Goal: Information Seeking & Learning: Learn about a topic

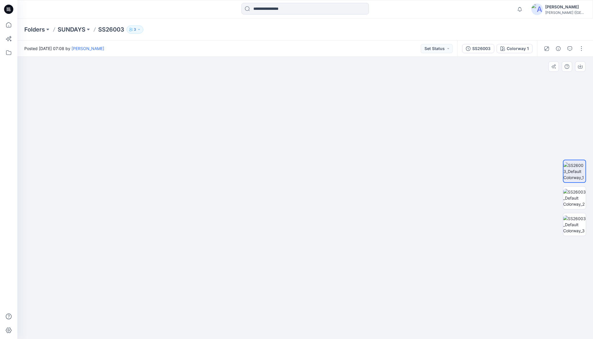
click at [132, 97] on img at bounding box center [305, 137] width 783 height 406
click at [69, 87] on img at bounding box center [305, 137] width 783 height 406
click at [46, 81] on img at bounding box center [305, 137] width 783 height 406
click at [576, 220] on img at bounding box center [574, 225] width 23 height 18
drag, startPoint x: 329, startPoint y: 161, endPoint x: 329, endPoint y: 205, distance: 44.0
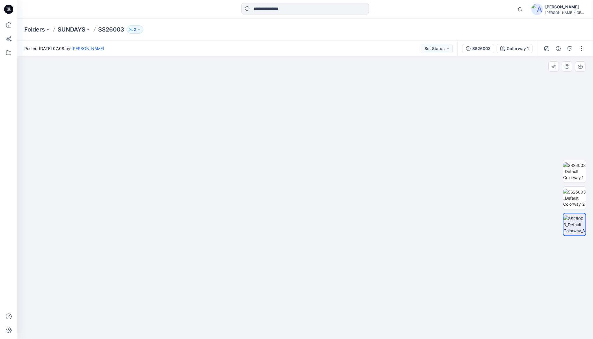
drag, startPoint x: 318, startPoint y: 227, endPoint x: 318, endPoint y: 196, distance: 31.3
drag, startPoint x: 295, startPoint y: 164, endPoint x: 285, endPoint y: 231, distance: 68.2
drag, startPoint x: 302, startPoint y: 234, endPoint x: 299, endPoint y: 245, distance: 11.4
drag, startPoint x: 296, startPoint y: 197, endPoint x: 295, endPoint y: 222, distance: 25.8
click at [5, 23] on icon at bounding box center [8, 25] width 13 height 13
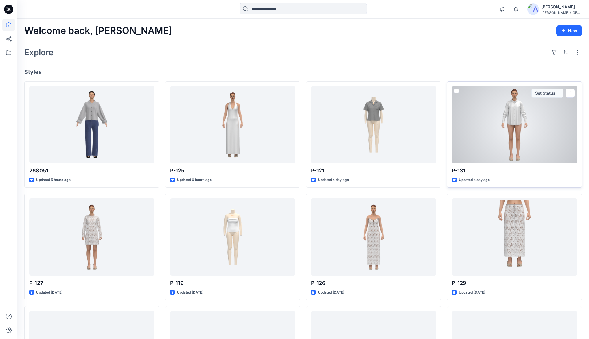
click at [513, 125] on div at bounding box center [514, 124] width 125 height 77
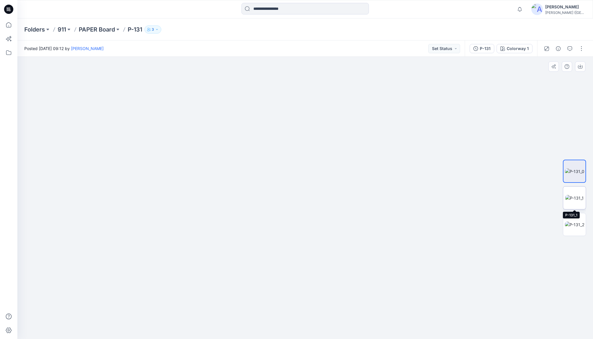
click at [579, 200] on img at bounding box center [574, 198] width 19 height 6
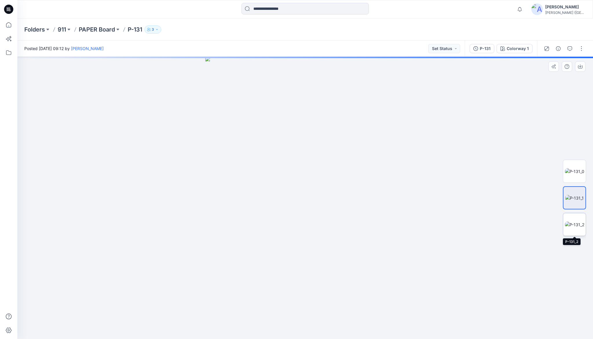
click at [580, 222] on img at bounding box center [574, 225] width 19 height 6
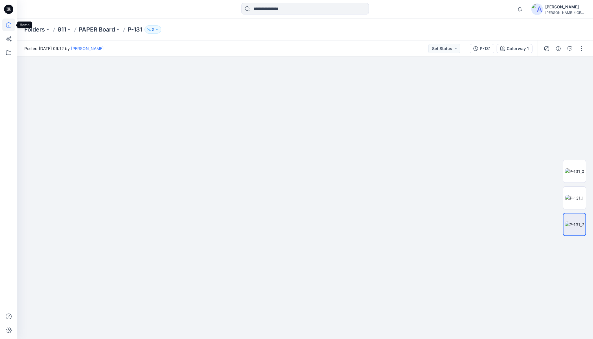
click at [8, 25] on icon at bounding box center [8, 25] width 0 height 1
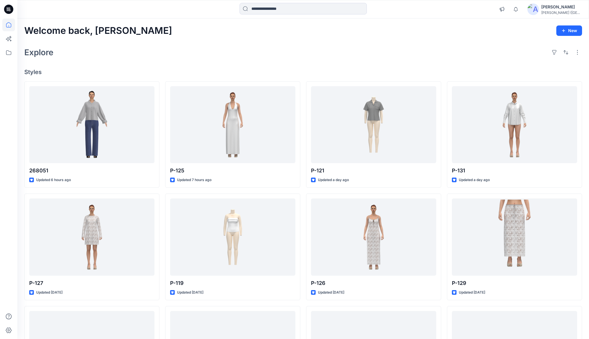
click at [311, 41] on div "Welcome back, [PERSON_NAME] New Explore Styles 268051 Updated 6 hours ago P-127…" at bounding box center [303, 230] width 572 height 422
click at [341, 27] on div "Welcome back, [PERSON_NAME] New" at bounding box center [303, 30] width 558 height 11
click at [275, 54] on div "Explore" at bounding box center [303, 52] width 558 height 14
click at [365, 50] on div "Explore" at bounding box center [303, 52] width 558 height 14
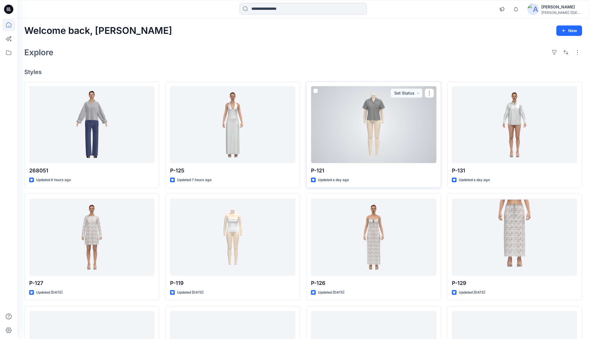
click at [379, 112] on div at bounding box center [373, 124] width 125 height 77
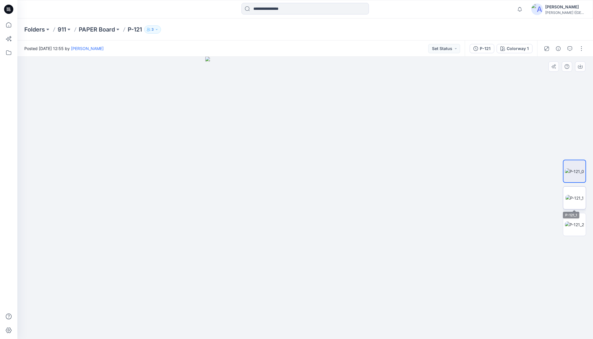
click at [577, 195] on img at bounding box center [574, 198] width 18 height 6
click at [574, 171] on img at bounding box center [574, 171] width 19 height 6
click at [373, 103] on img at bounding box center [305, 198] width 200 height 283
click at [407, 85] on div at bounding box center [304, 198] width 575 height 283
drag, startPoint x: 319, startPoint y: 104, endPoint x: 319, endPoint y: 221, distance: 116.9
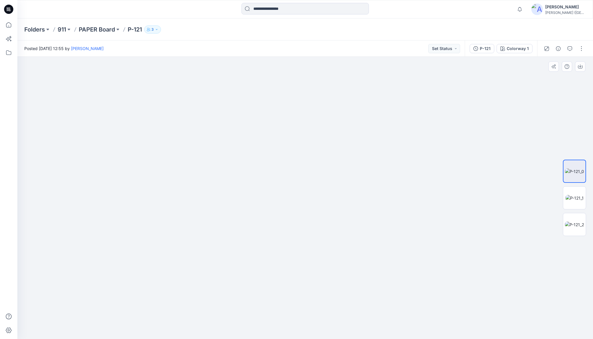
drag, startPoint x: 316, startPoint y: 167, endPoint x: 316, endPoint y: 221, distance: 53.3
drag, startPoint x: 190, startPoint y: 166, endPoint x: 271, endPoint y: 168, distance: 81.1
drag, startPoint x: 388, startPoint y: 164, endPoint x: 273, endPoint y: 239, distance: 136.5
drag, startPoint x: 322, startPoint y: 155, endPoint x: 323, endPoint y: 190, distance: 34.7
